Goal: Task Accomplishment & Management: Complete application form

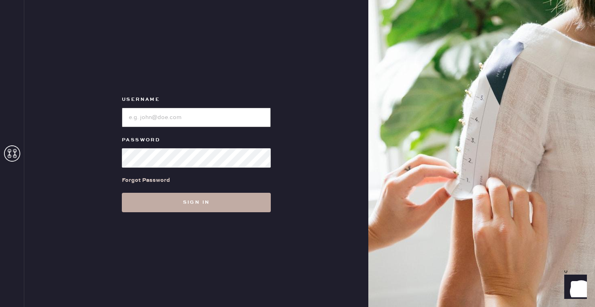
type input "reformationbroadwayplaza"
click at [158, 210] on button "Sign in" at bounding box center [196, 202] width 149 height 19
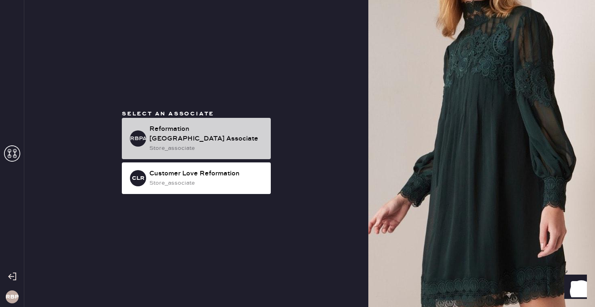
click at [158, 147] on div "store_associate" at bounding box center [206, 148] width 115 height 9
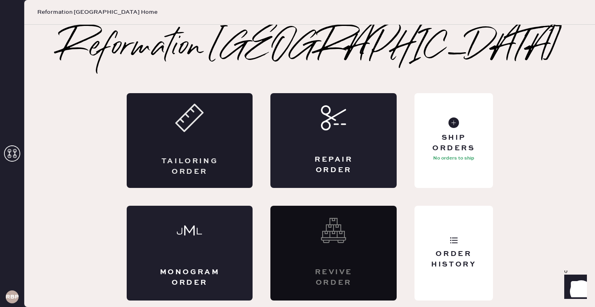
click at [228, 147] on div "Tailoring Order" at bounding box center [190, 140] width 126 height 95
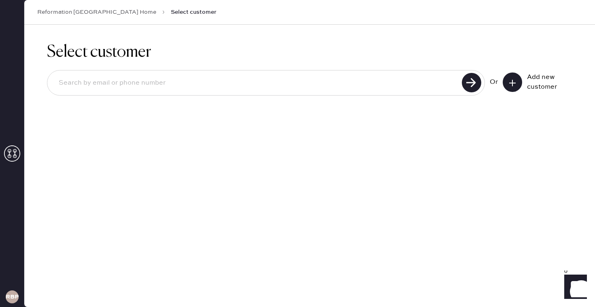
click at [507, 80] on button at bounding box center [512, 82] width 19 height 19
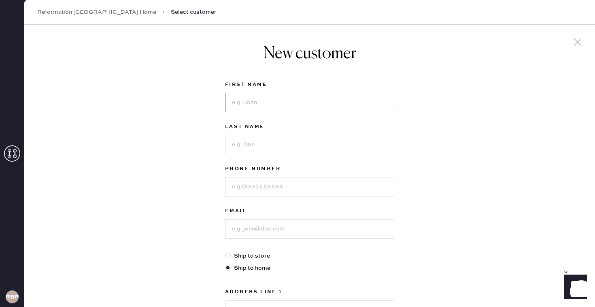
click at [259, 96] on input at bounding box center [309, 102] width 169 height 19
type input "[PERSON_NAME]"
click at [265, 142] on input at bounding box center [309, 144] width 169 height 19
type input "H"
click at [463, 185] on div "New customer First Name [PERSON_NAME] Last Name H Phone Number Email Ship to st…" at bounding box center [309, 276] width 571 height 502
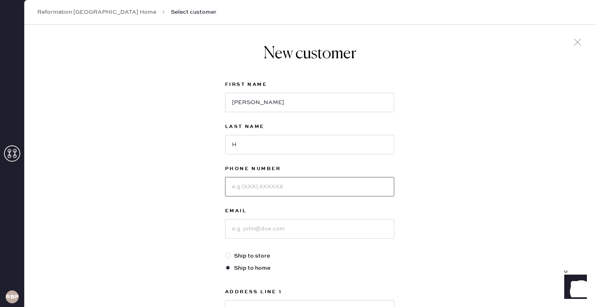
click at [329, 183] on input at bounding box center [309, 186] width 169 height 19
type input "2087208318"
click at [355, 224] on input at bounding box center [309, 228] width 169 height 19
type input "[EMAIL_ADDRESS][DOMAIN_NAME]"
click at [546, 200] on div "New customer First Name [PERSON_NAME] Last Name H Phone Number [PHONE_NUMBER] E…" at bounding box center [309, 276] width 571 height 502
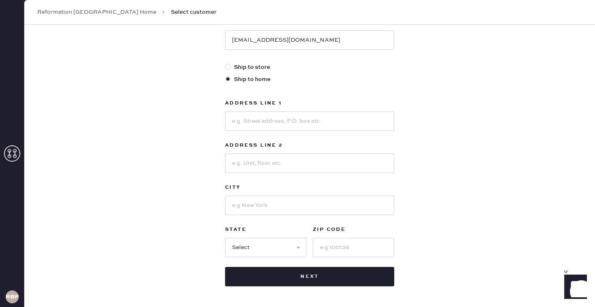
scroll to position [194, 0]
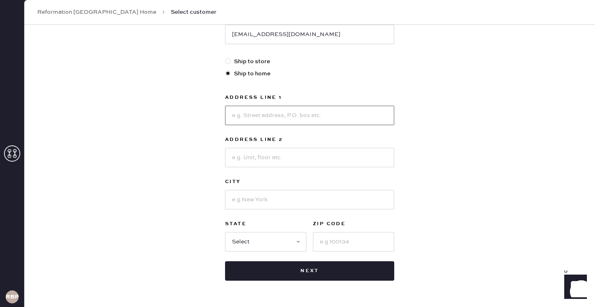
click at [353, 118] on input at bounding box center [309, 115] width 169 height 19
type input "[STREET_ADDRESS][PERSON_NAME]"
click at [299, 156] on input at bounding box center [309, 157] width 169 height 19
type input "1"
click at [266, 199] on input at bounding box center [309, 199] width 169 height 19
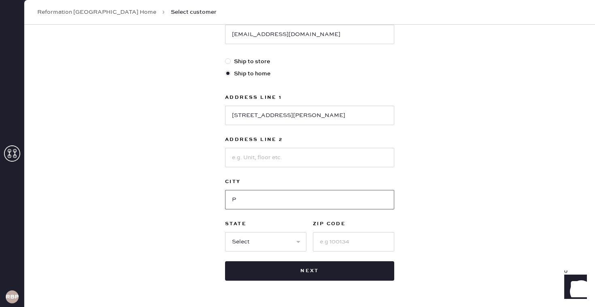
type input "[GEOGRAPHIC_DATA]"
click at [254, 245] on select "Select AK AL AR AZ CA CO CT [GEOGRAPHIC_DATA] DE FL [GEOGRAPHIC_DATA] HI [GEOGR…" at bounding box center [265, 241] width 81 height 19
select select "CA"
click at [350, 242] on input at bounding box center [353, 241] width 81 height 19
type input "94611"
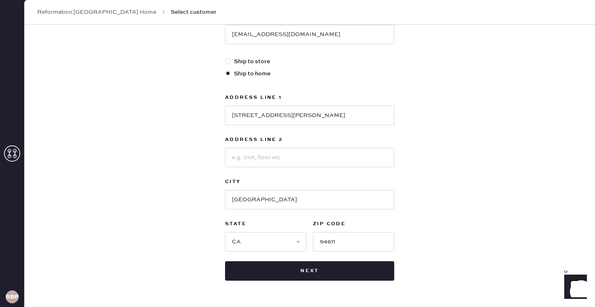
click at [520, 167] on div "New customer First Name [PERSON_NAME] Last Name H Phone Number [PHONE_NUMBER] E…" at bounding box center [309, 81] width 571 height 502
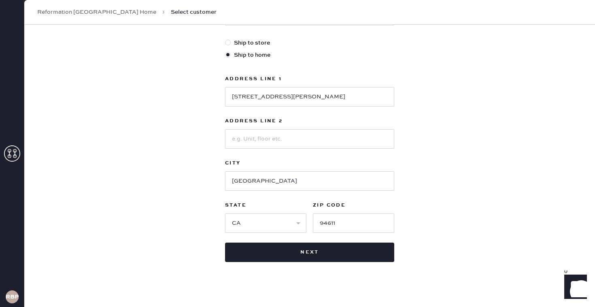
scroll to position [220, 0]
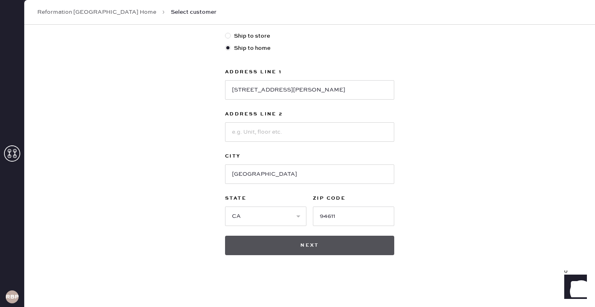
click at [374, 251] on button "Next" at bounding box center [309, 245] width 169 height 19
click at [319, 251] on button "Next" at bounding box center [309, 245] width 169 height 19
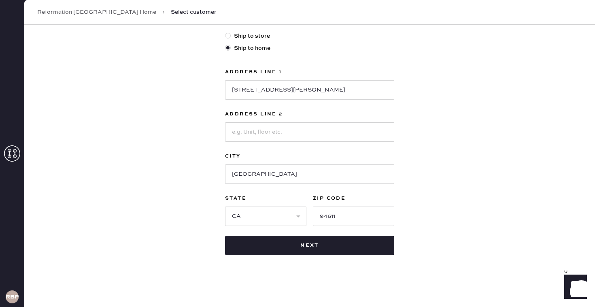
drag, startPoint x: 433, startPoint y: 164, endPoint x: 439, endPoint y: 87, distance: 77.2
click at [434, 163] on div "New customer First Name [PERSON_NAME] Last Name H Last name must be at least 2 …" at bounding box center [309, 50] width 571 height 514
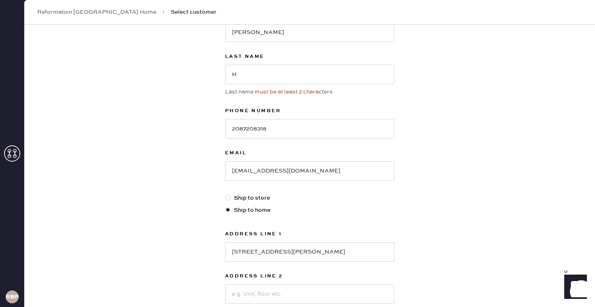
scroll to position [54, 0]
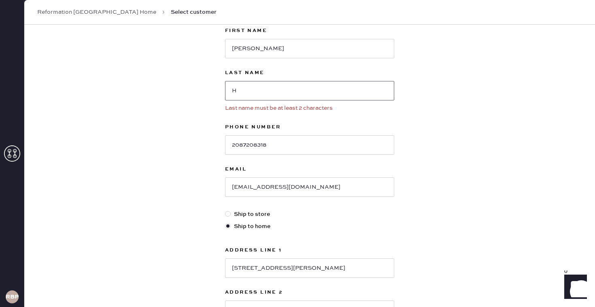
click at [246, 93] on input "H" at bounding box center [309, 90] width 169 height 19
click at [428, 139] on div "New customer First Name [PERSON_NAME] Last Name H Last name must be at least 2 …" at bounding box center [309, 228] width 571 height 514
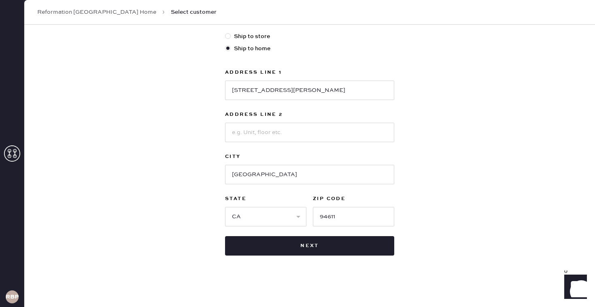
scroll to position [232, 0]
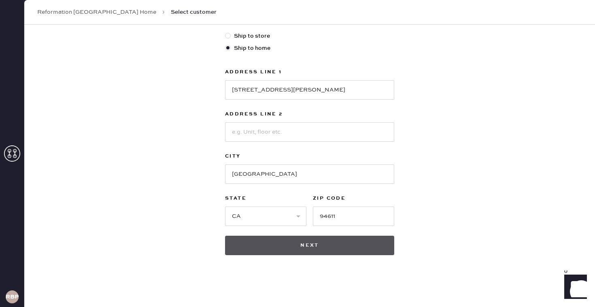
click at [348, 242] on button "Next" at bounding box center [309, 245] width 169 height 19
click at [342, 244] on button "Next" at bounding box center [309, 245] width 169 height 19
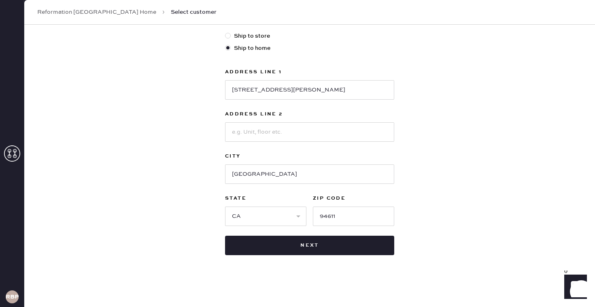
click at [464, 166] on div "New customer First Name [PERSON_NAME] Last Name H Last name is too short (minim…" at bounding box center [309, 50] width 571 height 514
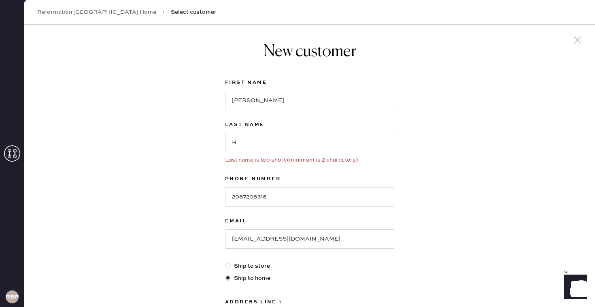
scroll to position [0, 0]
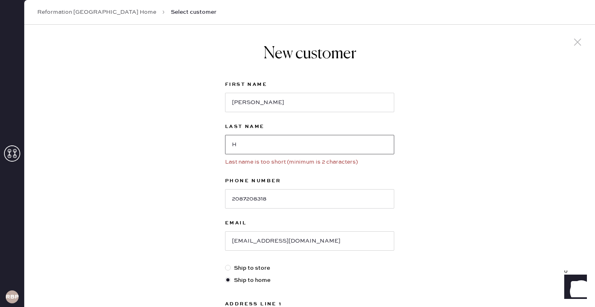
click at [295, 147] on input "H" at bounding box center [309, 144] width 169 height 19
type input "Hh"
click at [409, 162] on div "New customer First Name [PERSON_NAME] Last Name Hh Last name is too short (mini…" at bounding box center [309, 282] width 571 height 514
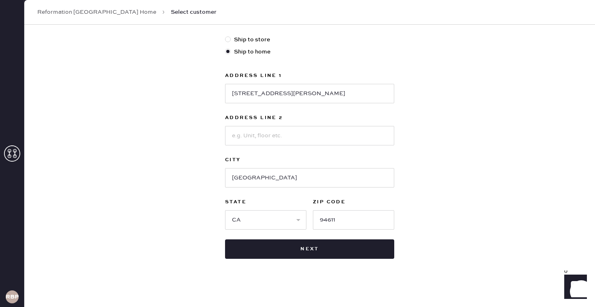
scroll to position [232, 0]
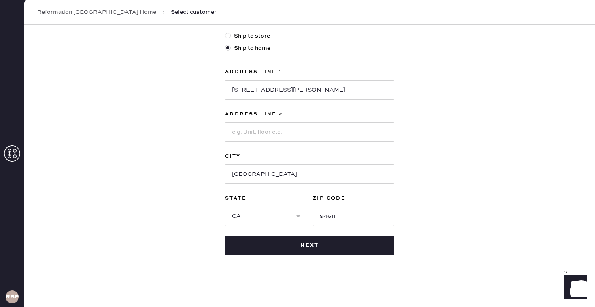
click at [358, 258] on div "New customer First Name [PERSON_NAME] Last Name Hh Last name is too short (mini…" at bounding box center [310, 34] width 182 height 482
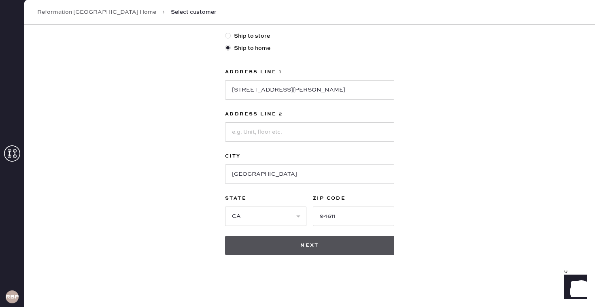
click at [356, 252] on button "Next" at bounding box center [309, 245] width 169 height 19
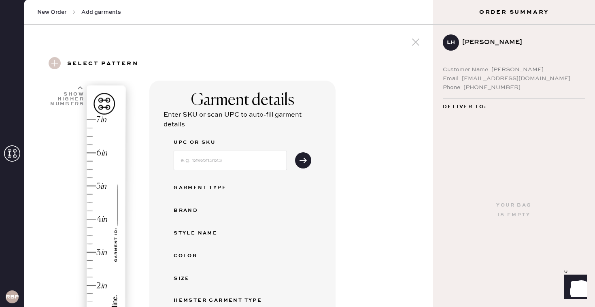
click at [398, 196] on div "Garment details Enter SKU or scan UPC to auto-fill garment details UPC or SKU G…" at bounding box center [287, 286] width 277 height 411
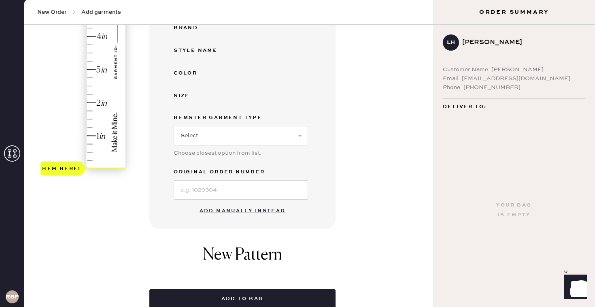
scroll to position [211, 0]
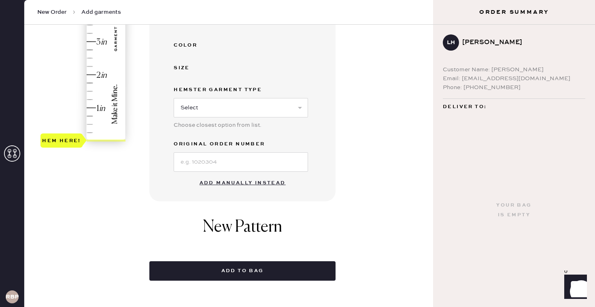
click at [242, 184] on button "Add manually instead" at bounding box center [243, 183] width 96 height 16
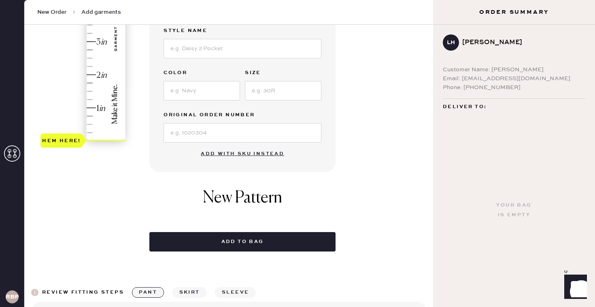
click at [398, 126] on div "Garment details Garment Type Select Basic Skirt Jeans Leggings Pants Shorts Bas…" at bounding box center [287, 61] width 277 height 382
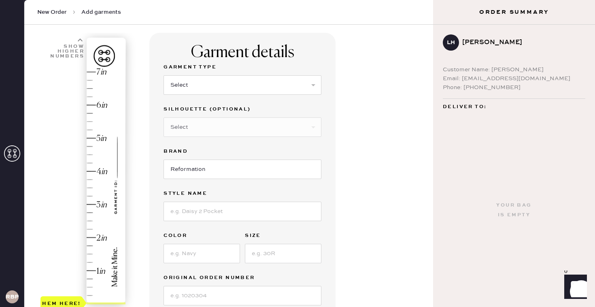
scroll to position [32, 0]
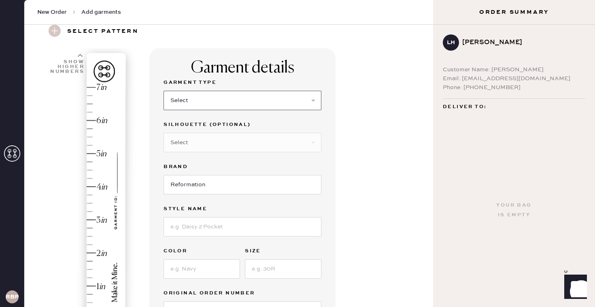
click at [289, 100] on select "Select Basic Skirt Jeans Leggings Pants Shorts Basic Sleeved Dress Basic Sleeve…" at bounding box center [243, 100] width 158 height 19
select select "4"
click at [233, 228] on input at bounding box center [243, 226] width 158 height 19
type input "vida low rise pant"
click at [220, 267] on input at bounding box center [202, 268] width 77 height 19
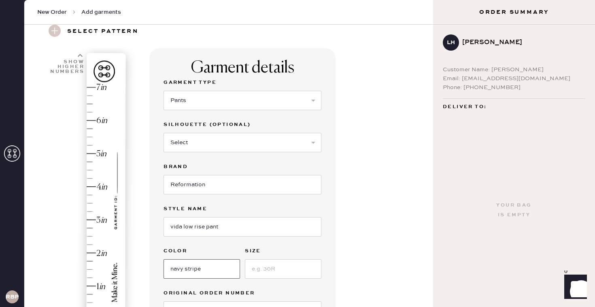
type input "navy stripe"
click at [264, 268] on input at bounding box center [283, 268] width 77 height 19
type input "2"
click at [368, 250] on div "Garment details Garment Type Select Basic Skirt Jeans Leggings Pants Shorts Bas…" at bounding box center [287, 278] width 277 height 460
click at [392, 254] on div "Garment details Garment Type Select Basic Skirt Jeans Leggings Pants Shorts Bas…" at bounding box center [287, 278] width 277 height 460
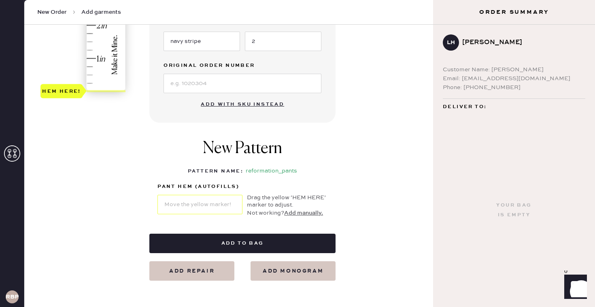
scroll to position [259, 0]
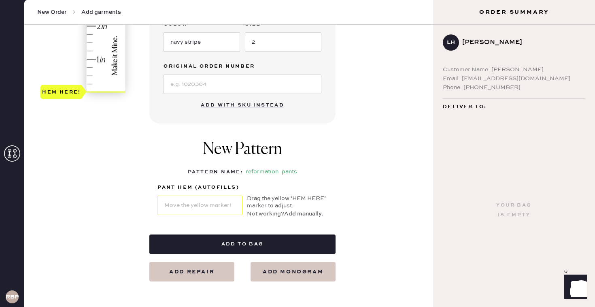
type input "0.25"
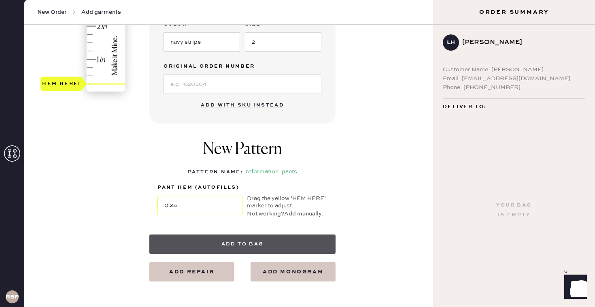
click at [223, 242] on button "Add to bag" at bounding box center [242, 244] width 186 height 19
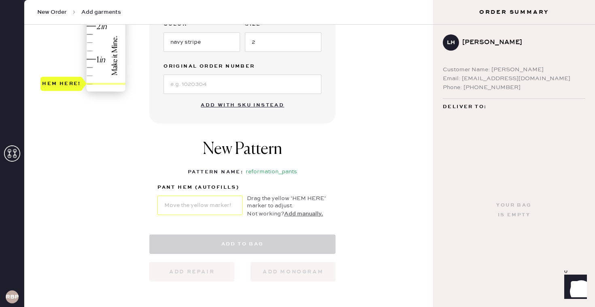
select select "4"
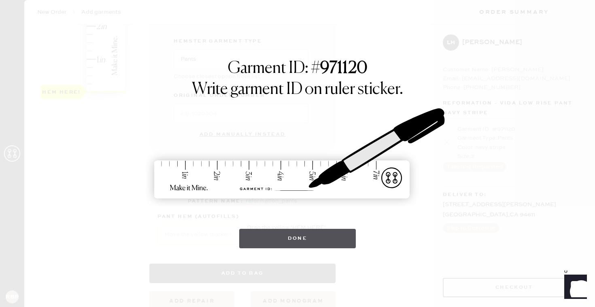
click at [263, 243] on button "Done" at bounding box center [297, 238] width 117 height 19
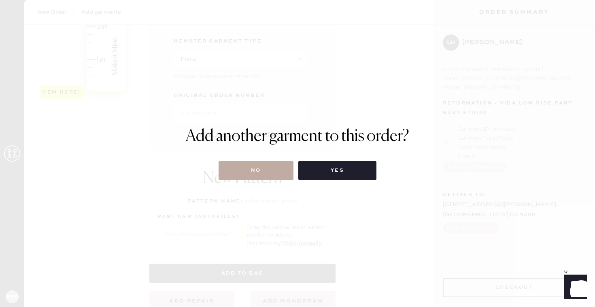
click at [257, 169] on button "No" at bounding box center [256, 170] width 75 height 19
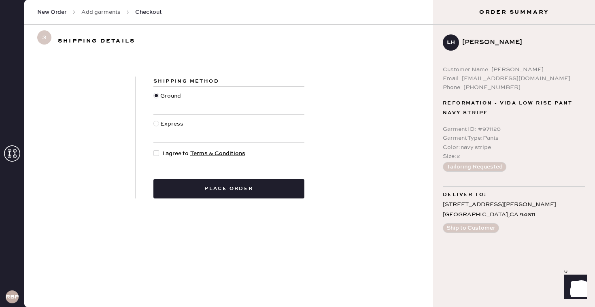
click at [156, 151] on div at bounding box center [157, 153] width 6 height 6
click at [154, 149] on input "I agree to Terms & Conditions" at bounding box center [154, 149] width 0 height 0
checkbox input "true"
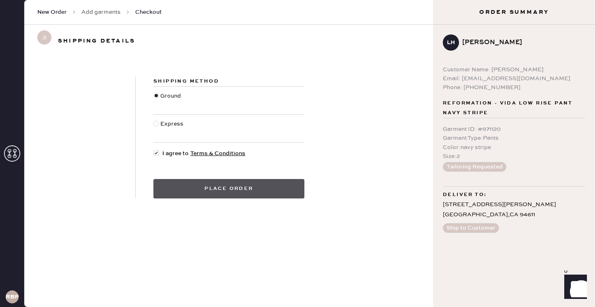
click at [166, 188] on button "Place order" at bounding box center [229, 188] width 151 height 19
